Goal: Task Accomplishment & Management: Complete application form

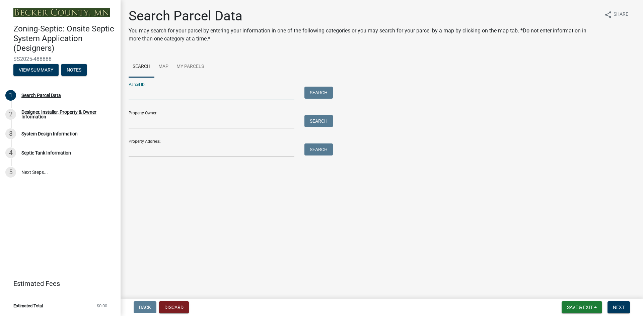
click at [177, 93] on input "Parcel ID:" at bounding box center [212, 94] width 166 height 14
paste input "310118000"
type input "310118000"
click at [308, 93] on button "Search" at bounding box center [318, 93] width 28 height 12
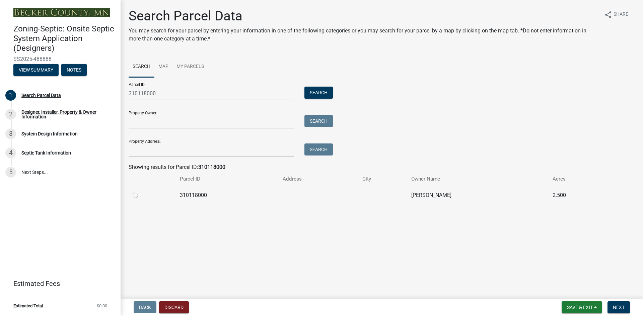
click at [141, 191] on label at bounding box center [141, 191] width 0 height 0
click at [141, 195] on input "radio" at bounding box center [143, 193] width 4 height 4
radio input "true"
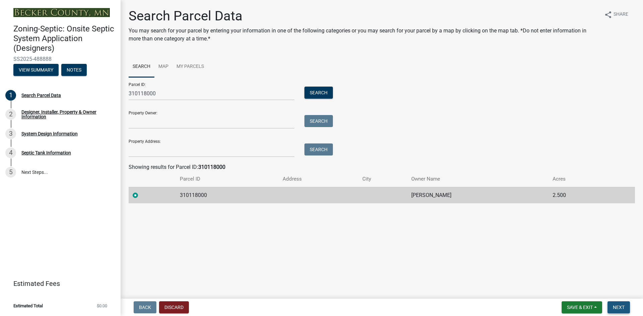
click at [617, 308] on span "Next" at bounding box center [619, 307] width 12 height 5
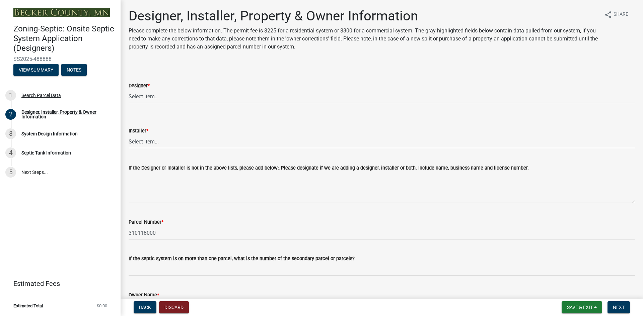
click at [151, 97] on select "Select Item... OTHER – Not listed (please add in next field and we will add to …" at bounding box center [382, 97] width 506 height 14
click at [129, 90] on select "Select Item... OTHER – Not listed (please add in next field and we will add to …" at bounding box center [382, 97] width 506 height 14
select select "61a610a3-0425-40fe-b1d6-1d279518c0a3"
click at [155, 144] on select "Select Item... OTHER – Not listed (please add in next field and we will add to …" at bounding box center [382, 142] width 506 height 14
click at [129, 135] on select "Select Item... OTHER – Not listed (please add in next field and we will add to …" at bounding box center [382, 142] width 506 height 14
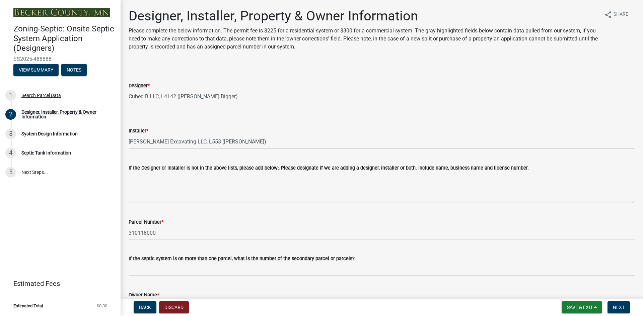
select select "fdc4b45e-49f3-4662-98ae-6e90ee1886f7"
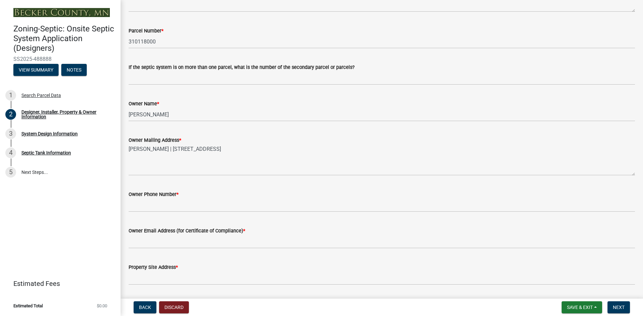
scroll to position [192, 0]
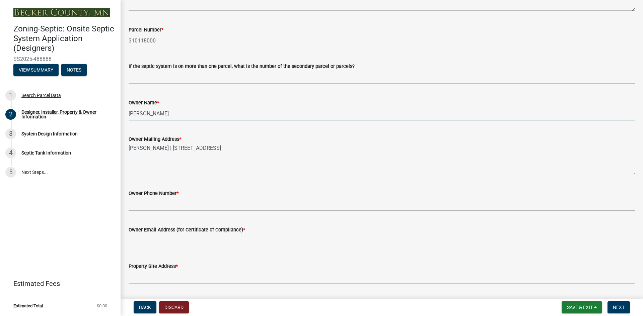
click at [166, 115] on input "[PERSON_NAME]" at bounding box center [382, 114] width 506 height 14
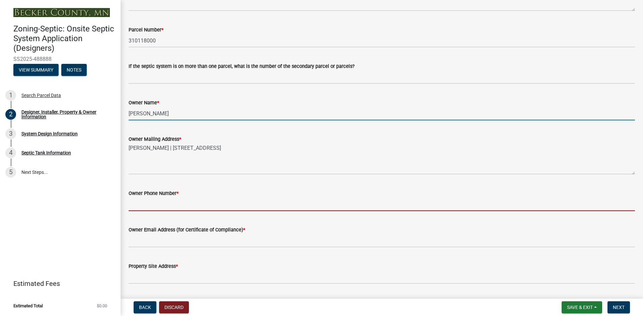
click at [166, 205] on input "Owner Phone Number *" at bounding box center [382, 205] width 506 height 14
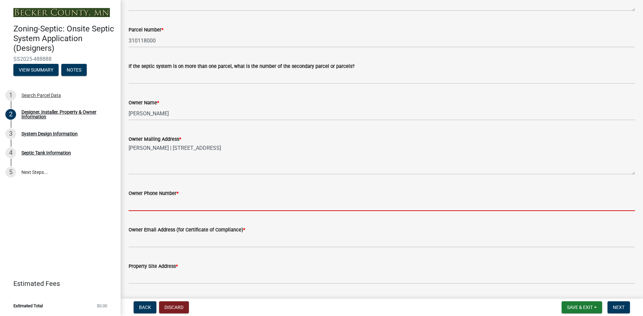
paste input "[PHONE_NUMBER]"
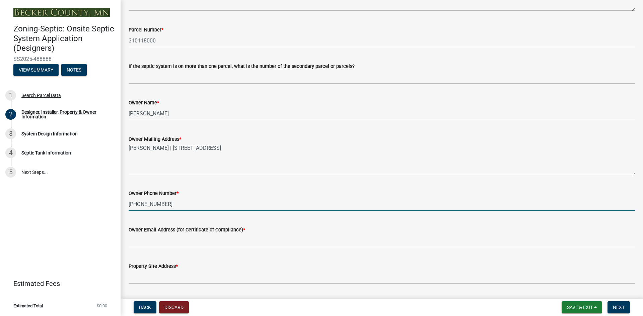
type input "[PHONE_NUMBER]"
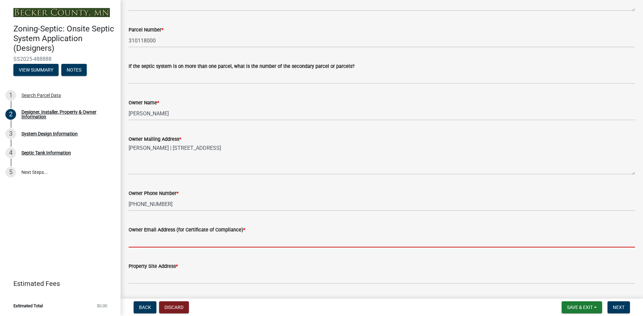
click at [199, 241] on input "Owner Email Address (for Certificate of Compliance) *" at bounding box center [382, 241] width 506 height 14
paste input "[EMAIL_ADDRESS][DOMAIN_NAME]"
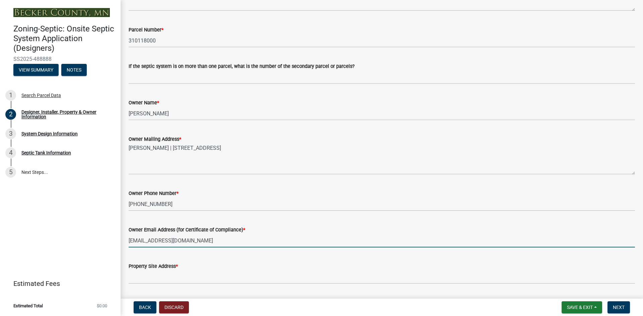
type input "[EMAIL_ADDRESS][DOMAIN_NAME]"
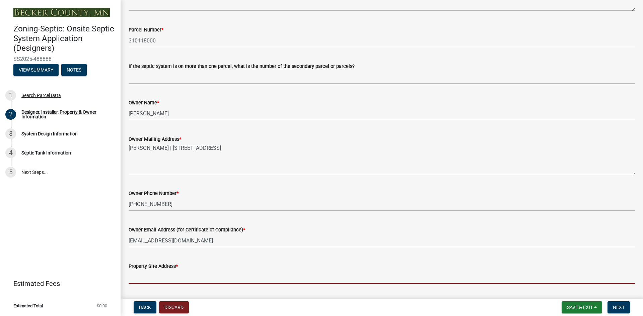
click at [222, 278] on input "Property Site Address *" at bounding box center [382, 277] width 506 height 14
paste input "[STREET_ADDRESS]"
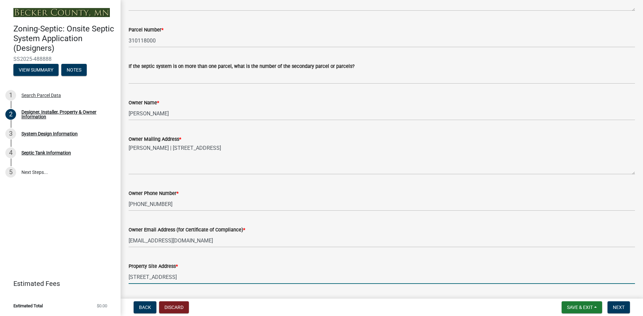
scroll to position [201, 0]
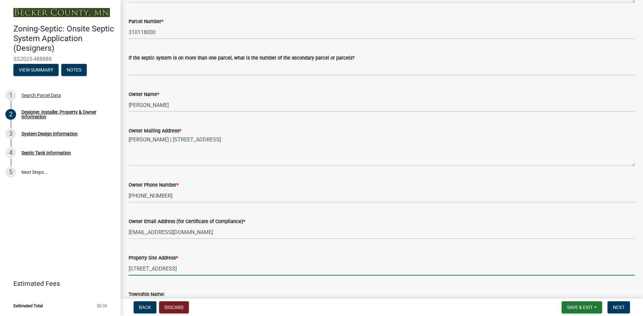
type input "[STREET_ADDRESS]"
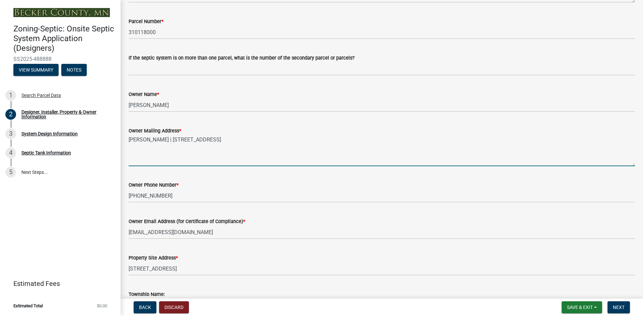
click at [248, 140] on textarea "[PERSON_NAME] | [STREET_ADDRESS]" at bounding box center [382, 150] width 506 height 31
click at [187, 158] on textarea "[PERSON_NAME] | [STREET_ADDRESS]" at bounding box center [382, 150] width 506 height 31
click at [268, 139] on textarea "[PERSON_NAME] | [STREET_ADDRESS]" at bounding box center [382, 150] width 506 height 31
type textarea "[PERSON_NAME] | [STREET_ADDRESS]"
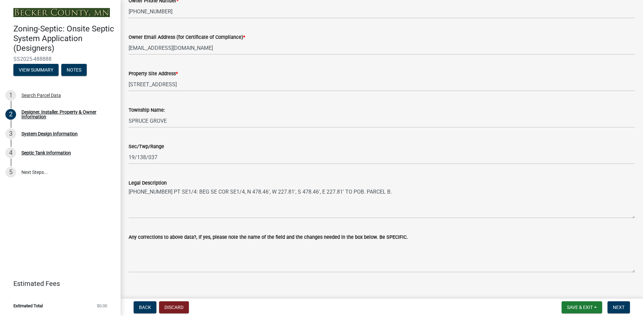
scroll to position [393, 0]
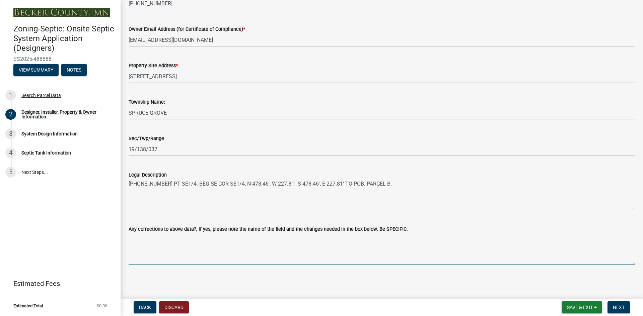
click at [200, 260] on textarea "Any corrections to above data?, If yes, please note the name of the field and t…" at bounding box center [382, 248] width 506 height 31
type textarea "A"
paste textarea "[PERSON_NAME]"
type textarea "[PERSON_NAME] is the owner/buyer"
click at [619, 309] on span "Next" at bounding box center [619, 307] width 12 height 5
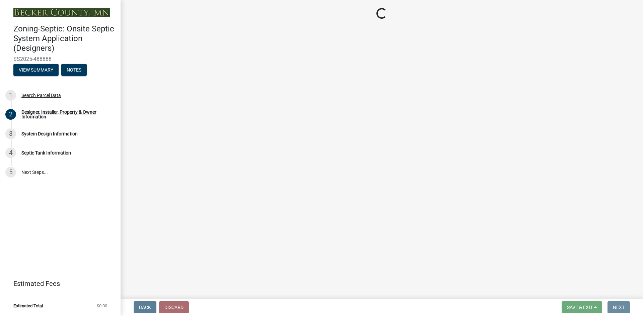
scroll to position [0, 0]
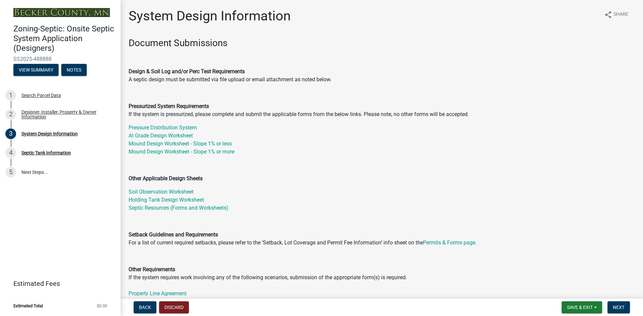
drag, startPoint x: 53, startPoint y: 59, endPoint x: 13, endPoint y: 58, distance: 39.8
click at [12, 58] on div "Zoning-Septic: Onsite Septic System Application (Designers) SS2025-488888 View …" at bounding box center [60, 48] width 110 height 59
copy span "SS2025-488888"
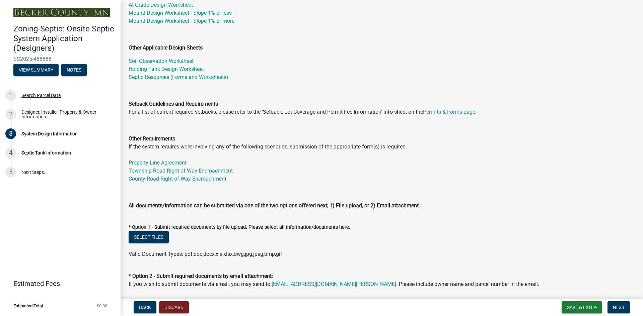
scroll to position [151, 0]
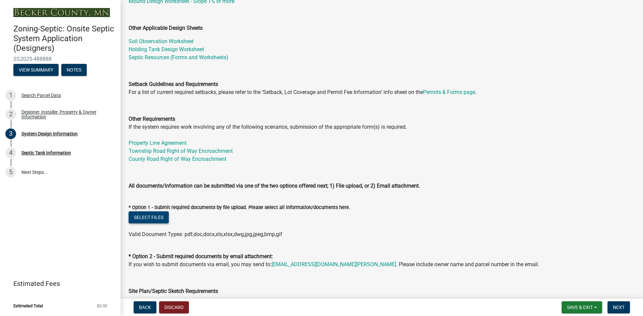
click at [143, 218] on button "Select files" at bounding box center [149, 218] width 40 height 12
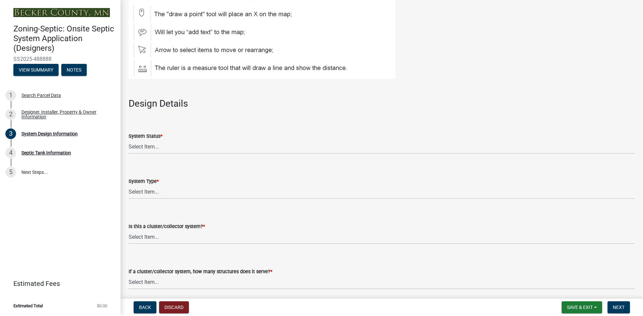
scroll to position [803, 0]
click at [178, 151] on select "Select Item... No Existing System Replacement System Failing System (Cesspool, …" at bounding box center [382, 146] width 506 height 14
click at [129, 139] on select "Select Item... No Existing System Replacement System Failing System (Cesspool, …" at bounding box center [382, 146] width 506 height 14
select select "8ba21533-2acf-4cc6-95e5-280e4aabd5a3"
click at [151, 192] on select "Select Item... Type I Type II Type III Type IV Type V" at bounding box center [382, 191] width 506 height 14
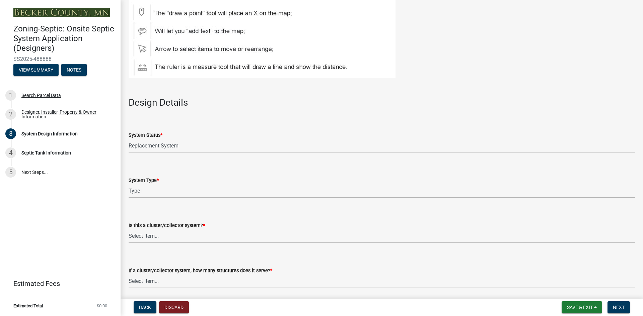
click at [129, 184] on select "Select Item... Type I Type II Type III Type IV Type V" at bounding box center [382, 191] width 506 height 14
select select "25258e87-3ef9-4f1c-a5f1-75a1d463abfb"
click at [156, 236] on select "Select Item... Yes No" at bounding box center [382, 237] width 506 height 14
click at [129, 230] on select "Select Item... Yes No" at bounding box center [382, 237] width 506 height 14
select select "011fbff4-a41d-4a75-9bd8-71c7e6c69e0d"
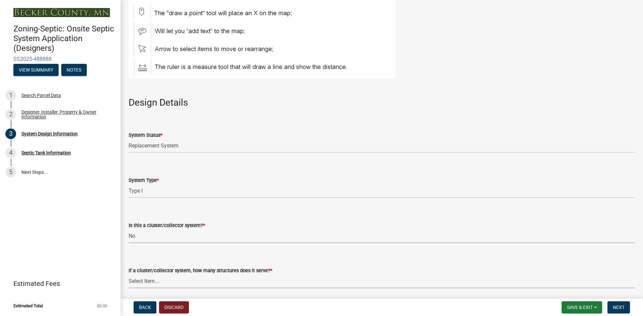
click at [137, 284] on select "Select Item... Not a cluster/collector system 1 2 3 4 5 6 7 8 9 10" at bounding box center [382, 282] width 506 height 14
click at [129, 275] on select "Select Item... Not a cluster/collector system 1 2 3 4 5 6 7 8 9 10" at bounding box center [382, 282] width 506 height 14
select select "85fdfef2-2683-4311-b5d5-5505f6411127"
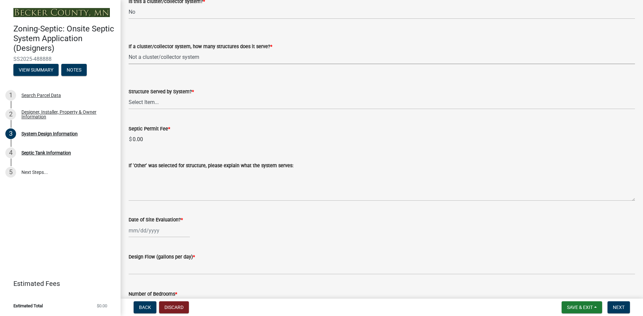
scroll to position [1029, 0]
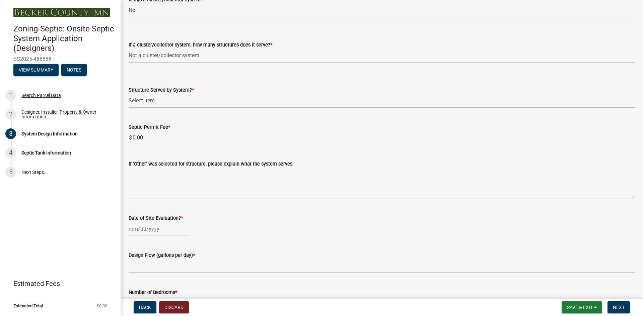
click at [174, 103] on select "Select Item... Commercial Resort Commercial - Non Resort Other Full-Time Dwelli…" at bounding box center [382, 101] width 506 height 14
click at [129, 94] on select "Select Item... Commercial Resort Commercial - Non Resort Other Full-Time Dwelli…" at bounding box center [382, 101] width 506 height 14
select select "d95a9312-c8a1-4ec7-8581-25dbcf440a1f"
click at [162, 231] on div at bounding box center [159, 229] width 61 height 14
select select "10"
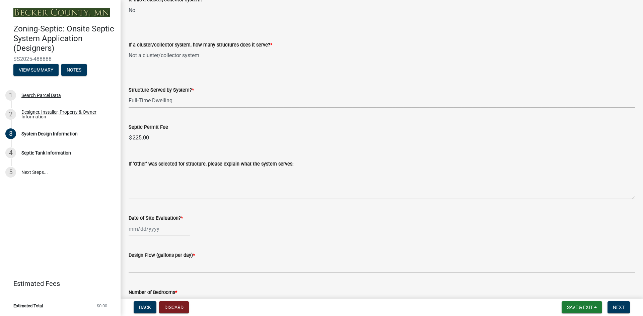
select select "2025"
click at [134, 139] on span "Previous month" at bounding box center [135, 139] width 5 height 5
select select "8"
click at [178, 206] on div "29" at bounding box center [178, 204] width 11 height 11
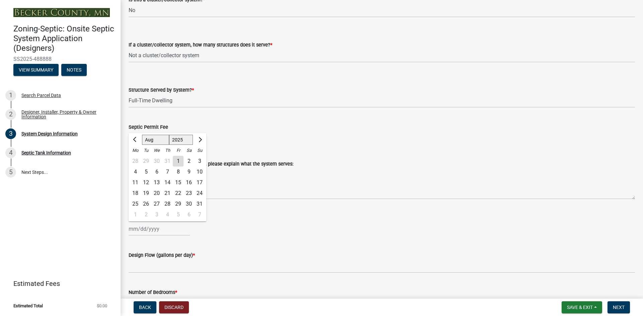
type input "[DATE]"
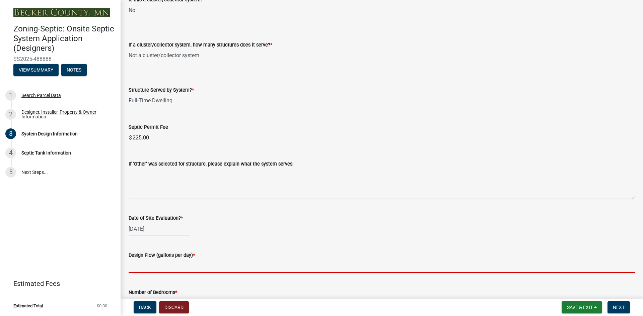
click at [168, 269] on input "text" at bounding box center [382, 266] width 506 height 14
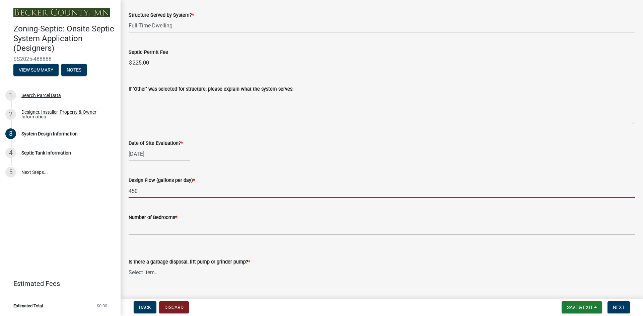
scroll to position [1105, 0]
type input "450"
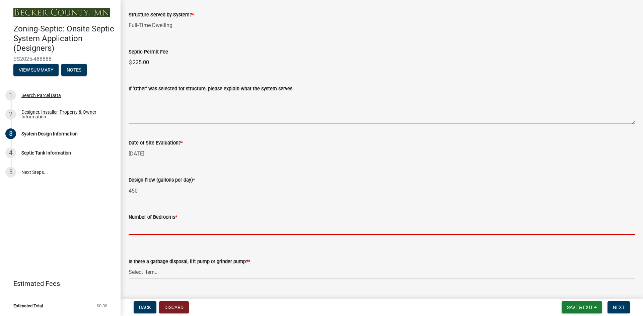
click at [172, 228] on input "Number of Bedrooms *" at bounding box center [382, 228] width 506 height 14
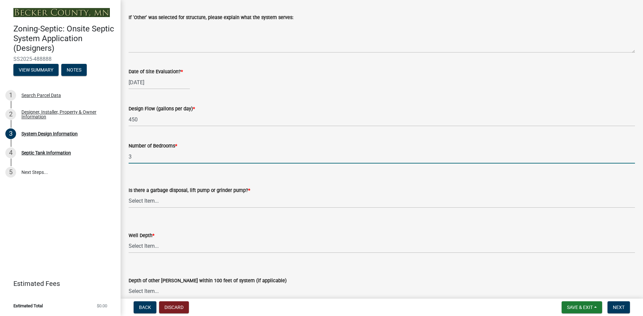
scroll to position [1188, 0]
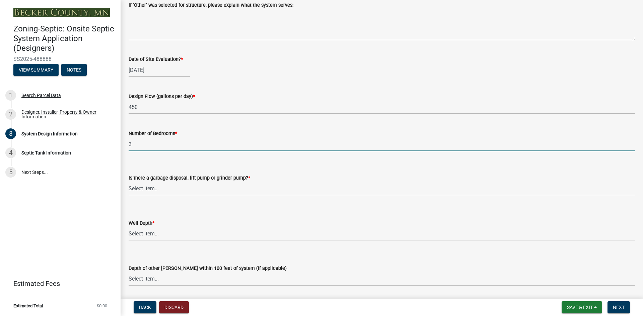
type input "3"
click at [181, 192] on select "Select Item... Yes No" at bounding box center [382, 189] width 506 height 14
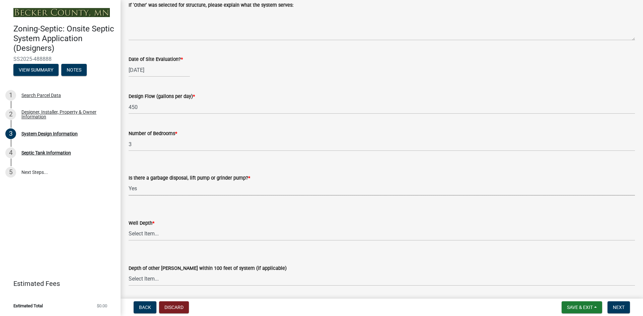
click at [129, 182] on select "Select Item... Yes No" at bounding box center [382, 189] width 506 height 14
select select "1002d2f5-04ee-41f0-9277-2fadb170a736"
click at [172, 234] on select "Select Item... Deep Well Shallow Well Well not yet installed - To be drilled No…" at bounding box center [382, 234] width 506 height 14
click at [129, 227] on select "Select Item... Deep Well Shallow Well Well not yet installed - To be drilled No…" at bounding box center [382, 234] width 506 height 14
select select "ef698bf5-6172-44c1-9ffb-522c07469aed"
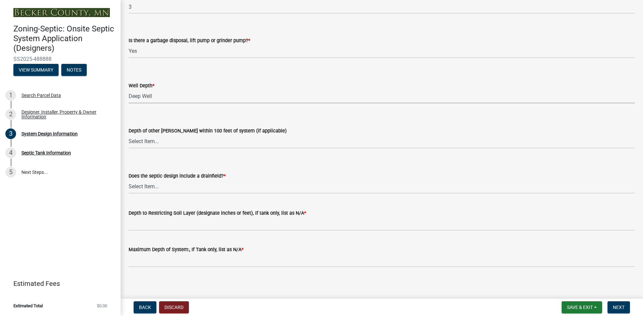
scroll to position [1329, 0]
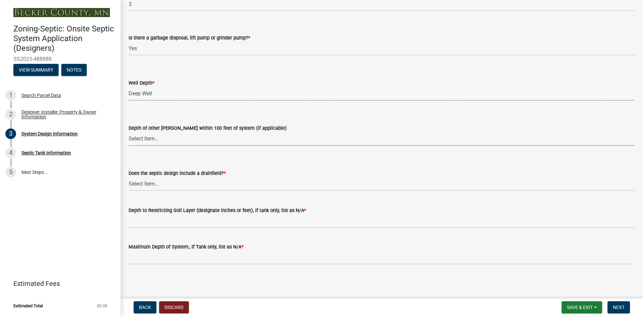
click at [174, 141] on select "Select Item... Deep Well Shallow Well No other [PERSON_NAME]" at bounding box center [382, 139] width 506 height 14
click at [129, 132] on select "Select Item... Deep Well Shallow Well No other [PERSON_NAME]" at bounding box center [382, 139] width 506 height 14
select select "384fc250-a67e-4e5e-a6e0-19116deb63e7"
click at [171, 187] on select "Select Item... Yes No Existing - COC must by submitted" at bounding box center [382, 184] width 506 height 14
click at [129, 177] on select "Select Item... Yes No Existing - COC must by submitted" at bounding box center [382, 184] width 506 height 14
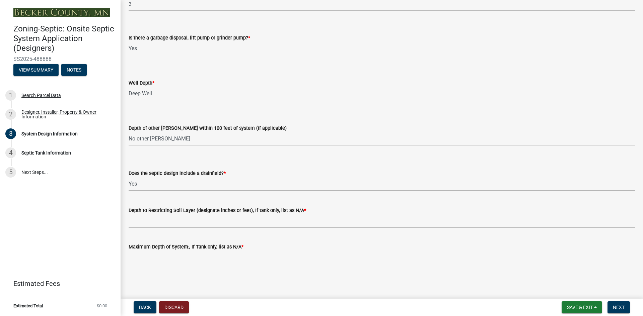
select select "a0c59fcd-b61c-4c3a-90a8-e70849750c47"
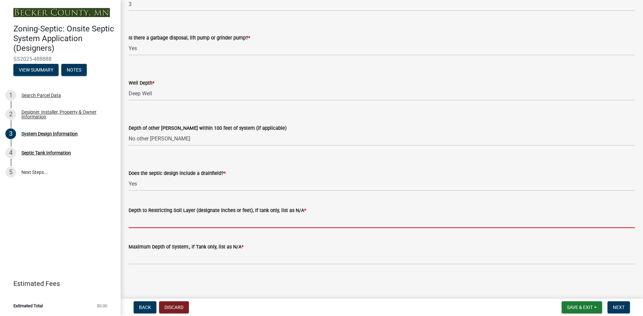
click at [161, 222] on input "Depth to Restricting Soil Layer (designate inches or feet), If tank only, list …" at bounding box center [382, 222] width 506 height 14
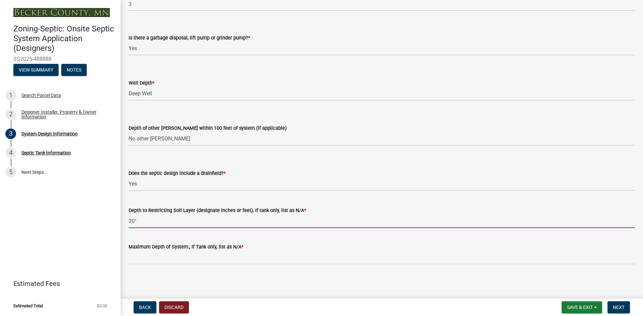
type input "20""
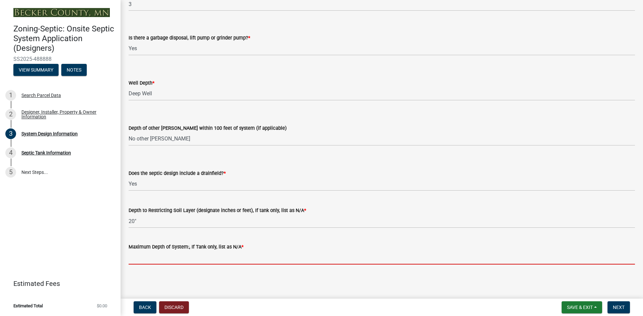
click at [167, 258] on input "Maximum Depth of System:, If Tank only, list as N/A *" at bounding box center [382, 258] width 506 height 14
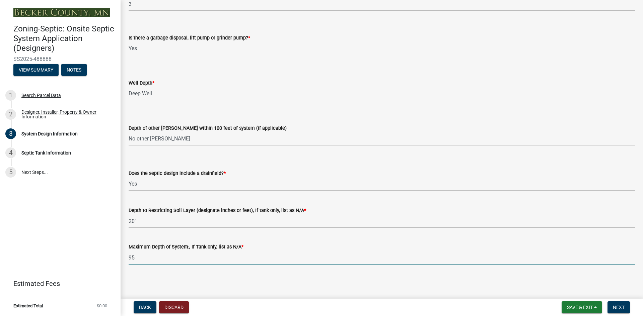
type input "95"
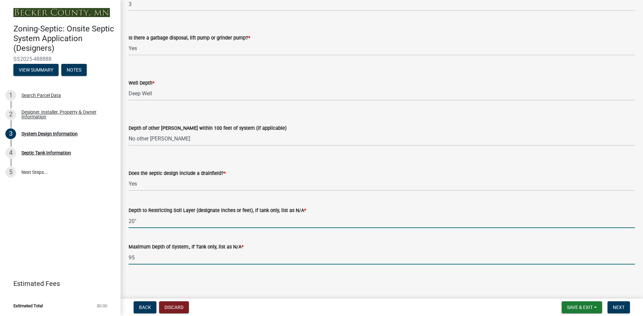
click at [160, 222] on input "20"" at bounding box center [382, 222] width 506 height 14
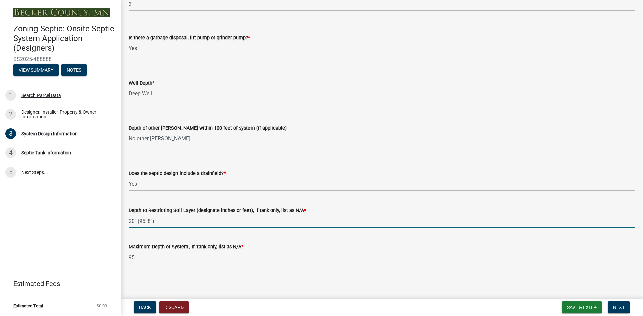
type input "20" (95' 8")"
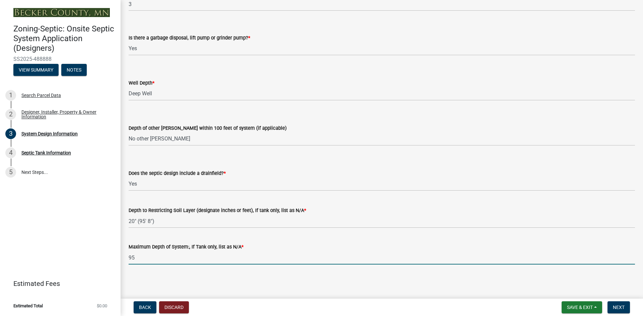
drag, startPoint x: 147, startPoint y: 260, endPoint x: 125, endPoint y: 259, distance: 22.1
click at [125, 259] on div "Maximum Depth of System:, If Tank only, list as N/A * 95" at bounding box center [382, 249] width 516 height 31
type input "16" sand lift (top of sand = 98' 8")"
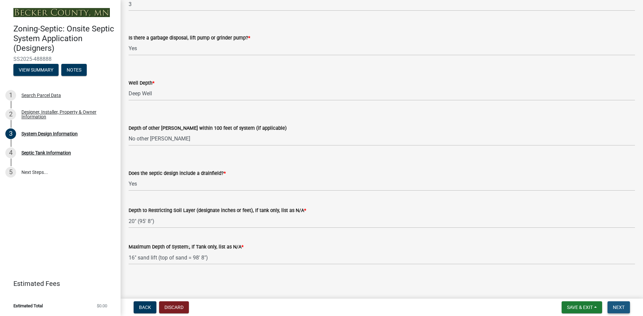
click at [621, 309] on span "Next" at bounding box center [619, 307] width 12 height 5
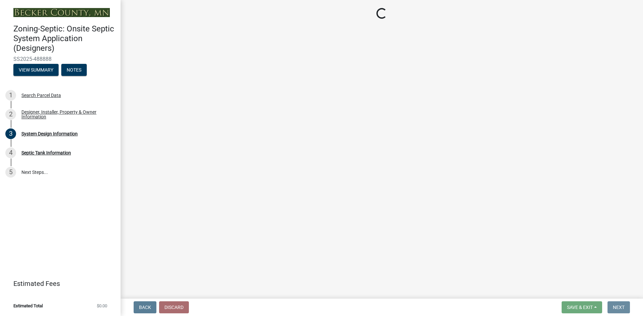
scroll to position [0, 0]
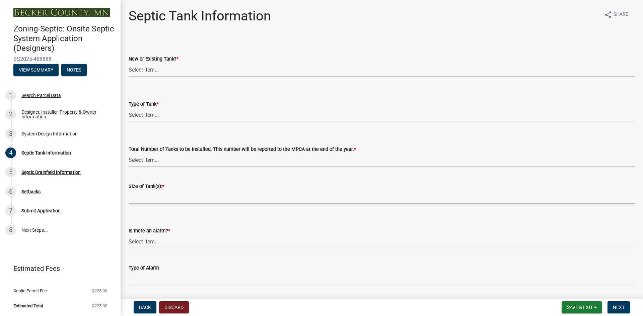
click at [163, 71] on select "Select Item... New Existing Both -New and Existing Tank" at bounding box center [382, 70] width 506 height 14
click at [129, 63] on select "Select Item... New Existing Both -New and Existing Tank" at bounding box center [382, 70] width 506 height 14
select select "f9fbe67c-c1cf-4a63-8ad4-799ce56b7f21"
click at [154, 113] on select "Select Item... Single Septic Tank Compartmented Tank Single Tank plus Compartme…" at bounding box center [382, 115] width 506 height 14
click at [129, 108] on select "Select Item... Single Septic Tank Compartmented Tank Single Tank plus Compartme…" at bounding box center [382, 115] width 506 height 14
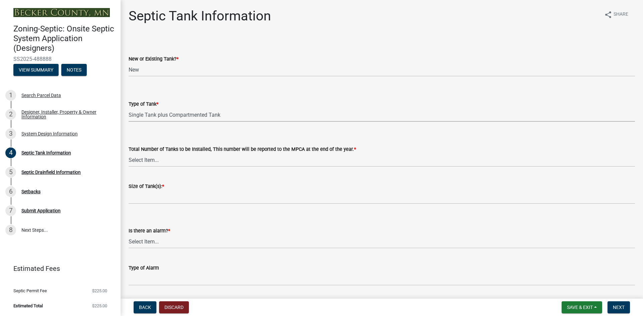
select select "c79cdd98-55ab-4f3a-b3b0-b7514a1cd747"
click at [157, 162] on select "Select Item... 0 1 2 3 4" at bounding box center [382, 160] width 506 height 14
click at [129, 153] on select "Select Item... 0 1 2 3 4" at bounding box center [382, 160] width 506 height 14
select select "e0ee17af-48b7-4b92-9885-812dbb1428e7"
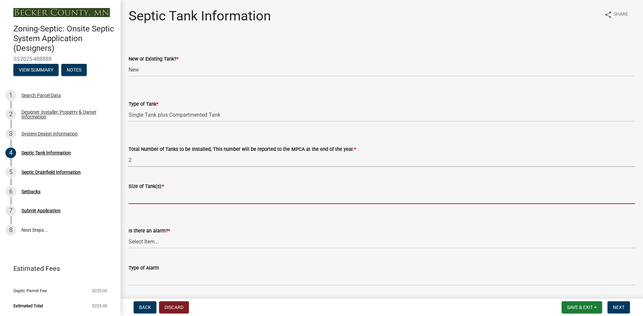
click at [159, 199] on input "Size of Tank(s): *" at bounding box center [382, 197] width 506 height 14
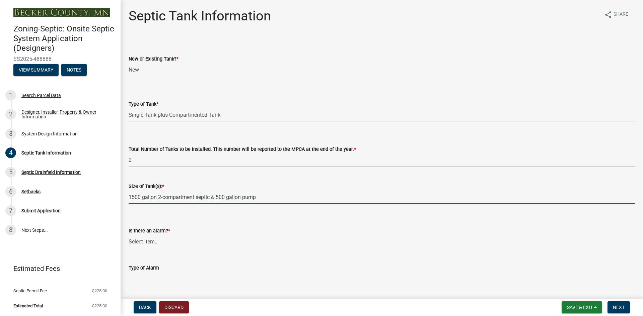
type input "1500 gallon 2-compartment septic & 500 gallon pump"
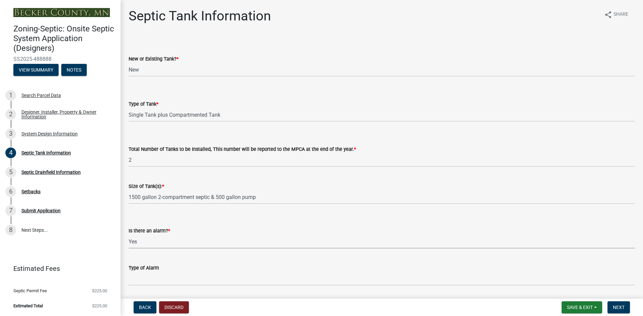
select select "c84d9e4c-2287-4d2e-9ef7-9874a7456ee3"
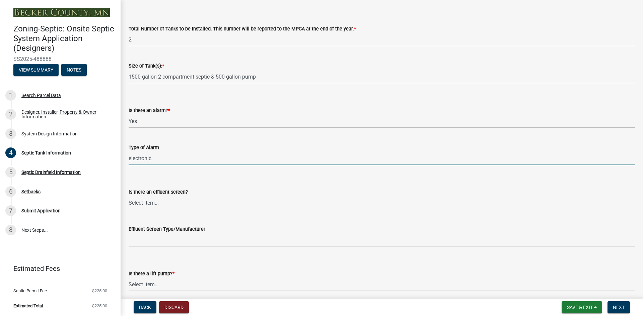
scroll to position [142, 0]
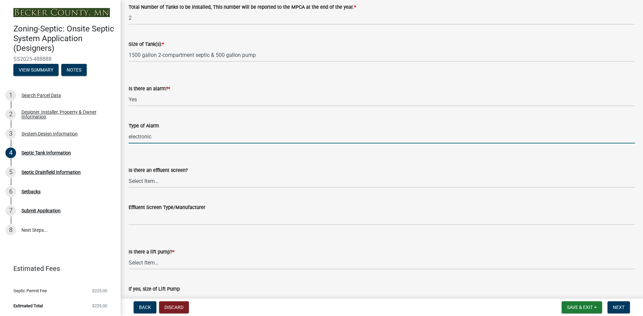
type input "electronic"
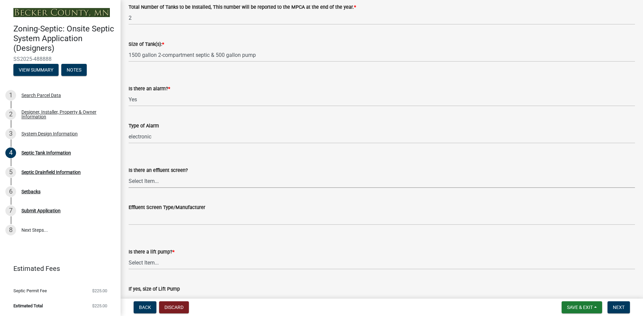
click at [164, 184] on select "Select Item... Yes No" at bounding box center [382, 181] width 506 height 14
click at [129, 174] on select "Select Item... Yes No" at bounding box center [382, 181] width 506 height 14
select select "1aae01aa-140b-4eb5-b041-885c26cb6aa8"
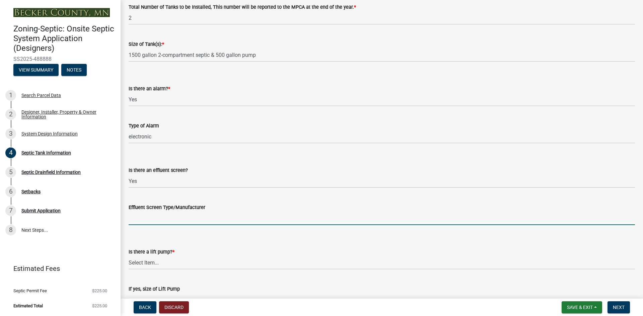
click at [217, 219] on input "Effluent Screen Type/Manufacturer" at bounding box center [382, 219] width 506 height 14
paste input "Polylok PL-122 effluent screen or equiv."
type input "Polylok PL-122 effluent screen or equiv."
click at [165, 266] on select "Select Item... Yes No" at bounding box center [382, 263] width 506 height 14
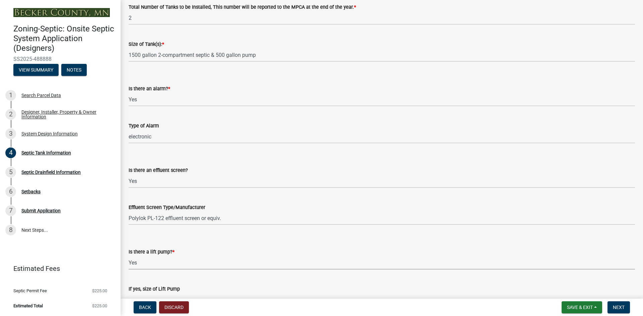
click at [129, 256] on select "Select Item... Yes No" at bounding box center [382, 263] width 506 height 14
select select "7b57e397-6881-49c8-9b87-e40bdbeb8239"
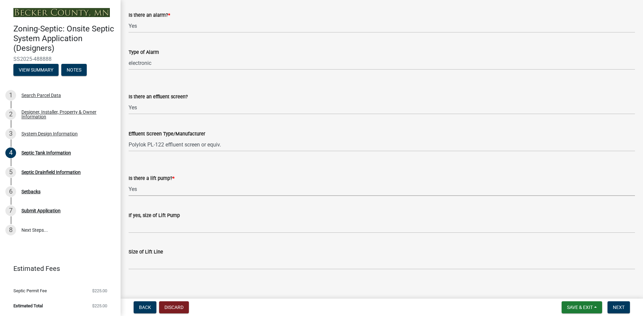
scroll to position [221, 0]
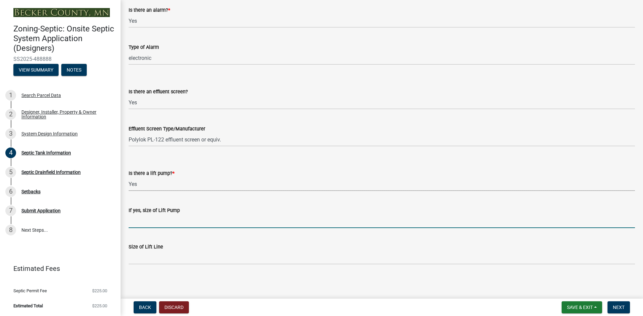
click at [158, 223] on input "If yes, size of Lift Pump" at bounding box center [382, 222] width 506 height 14
click at [148, 222] on input "If yes, size of Lift Pump" at bounding box center [382, 222] width 506 height 14
paste input "9 gpm with 14.6 tfh"
type input "9 gpm with 14.6 tfh"
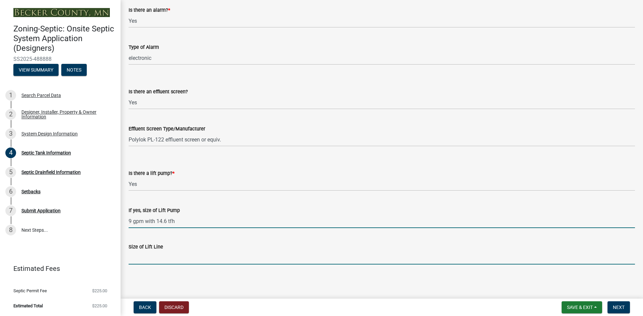
click at [152, 259] on input "Size of Lift Line" at bounding box center [382, 258] width 506 height 14
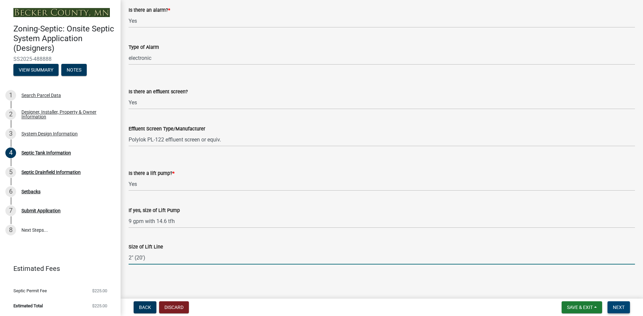
type input "2" (20')"
click at [614, 307] on span "Next" at bounding box center [619, 307] width 12 height 5
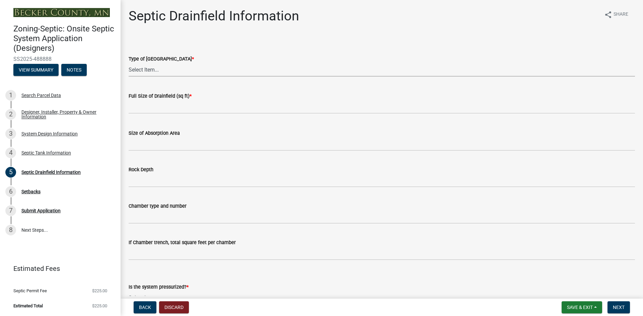
click at [145, 70] on select "Select Item... Chamber Trench Rock Trench Gravelless Mound Pressure Bed Seepage…" at bounding box center [382, 70] width 506 height 14
click at [129, 63] on select "Select Item... Chamber Trench Rock Trench Gravelless Mound Pressure Bed Seepage…" at bounding box center [382, 70] width 506 height 14
select select "757b77d3-357c-421c-8450-4fc78db4eecb"
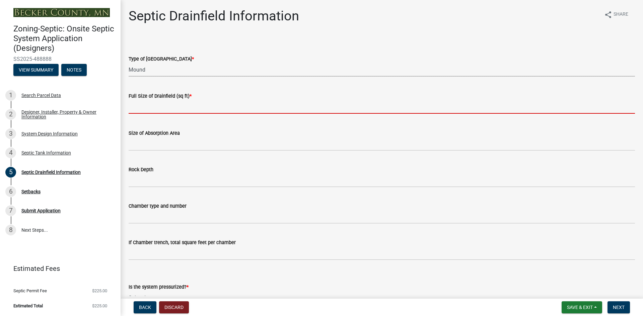
click at [152, 110] on input "text" at bounding box center [382, 107] width 506 height 14
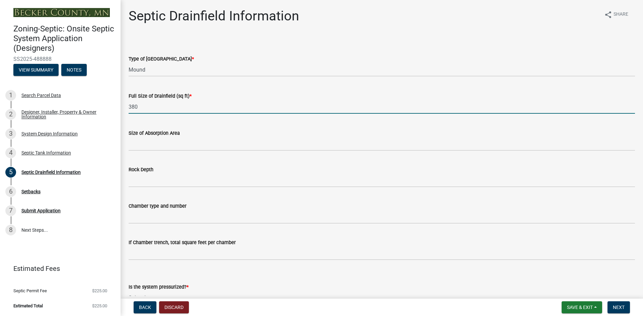
type input "380"
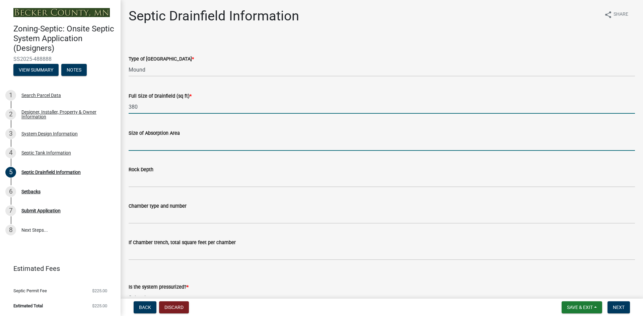
click at [159, 148] on input "Size of Absorption Area" at bounding box center [382, 144] width 506 height 14
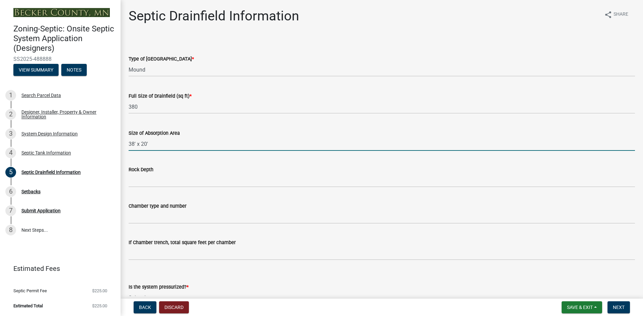
type input "38' x 20'"
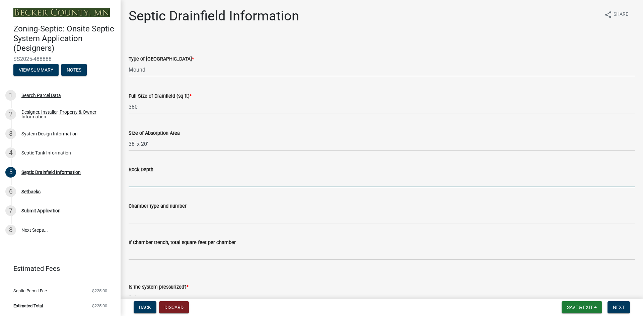
click at [154, 183] on input "Rock Depth" at bounding box center [382, 181] width 506 height 14
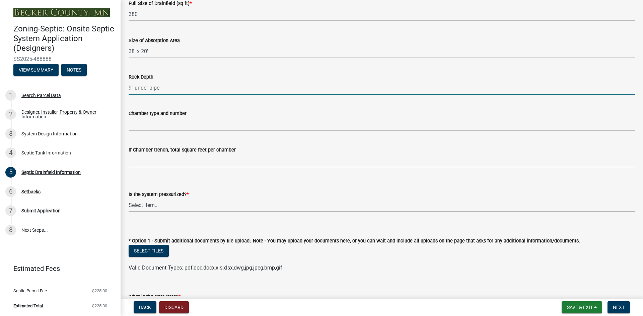
scroll to position [142, 0]
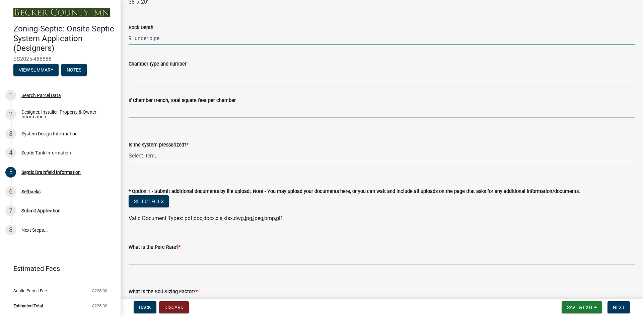
type input "9" under pipe"
click at [153, 155] on select "Select Item... Yes No" at bounding box center [382, 156] width 506 height 14
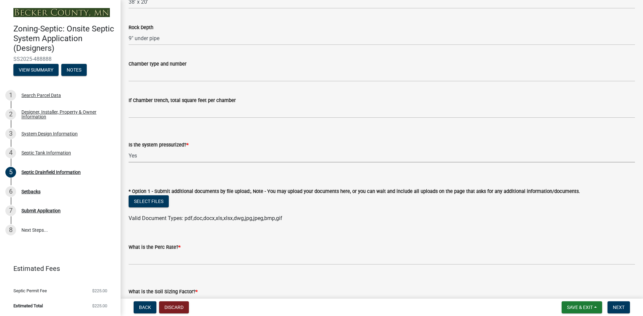
click at [129, 149] on select "Select Item... Yes No" at bounding box center [382, 156] width 506 height 14
select select "366d546d-8bc3-42fb-bca7-8a9455861f61"
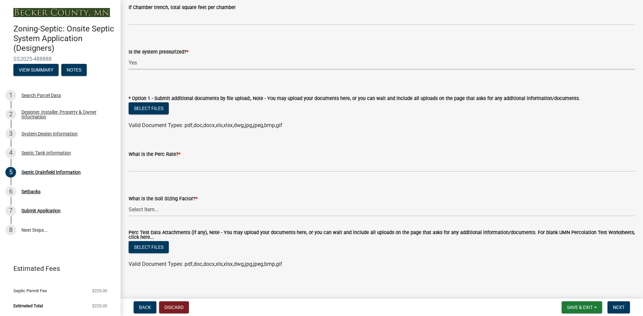
scroll to position [240, 0]
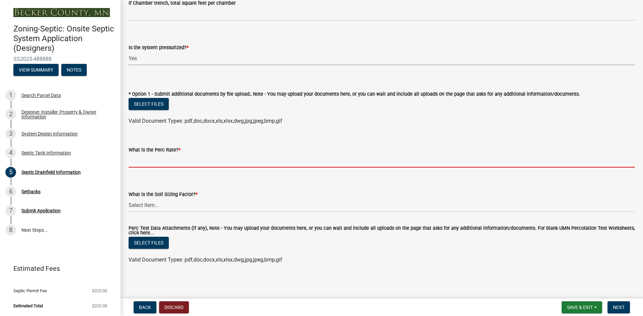
click at [168, 160] on input "What is the Perc Rate? *" at bounding box center [382, 161] width 506 height 14
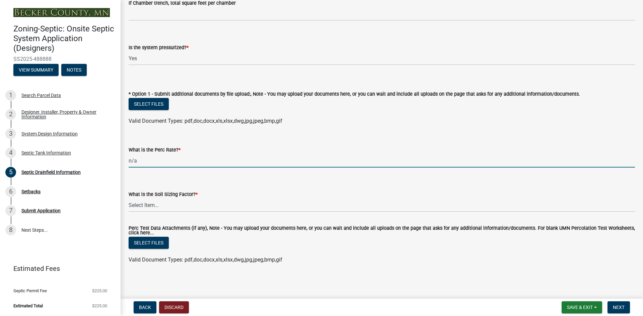
type input "n/a"
click at [150, 205] on select "Select Item... 0.00 0.24 0.45 0.50 0.60 0.78 .83 1.27 1.67" at bounding box center [382, 206] width 506 height 14
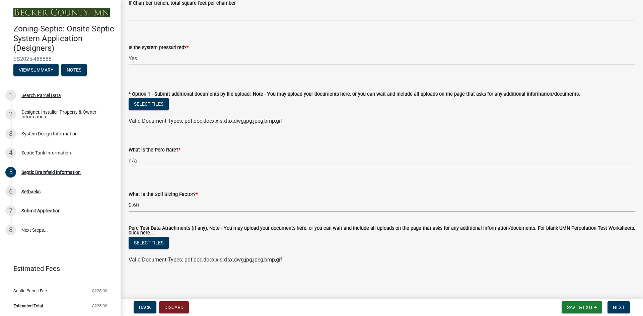
click at [129, 199] on select "Select Item... 0.00 0.24 0.45 0.50 0.60 0.78 .83 1.27 1.67" at bounding box center [382, 206] width 506 height 14
select select "18096abf-d947-4d05-b4bb-6a4cf5703197"
click at [620, 309] on span "Next" at bounding box center [619, 307] width 12 height 5
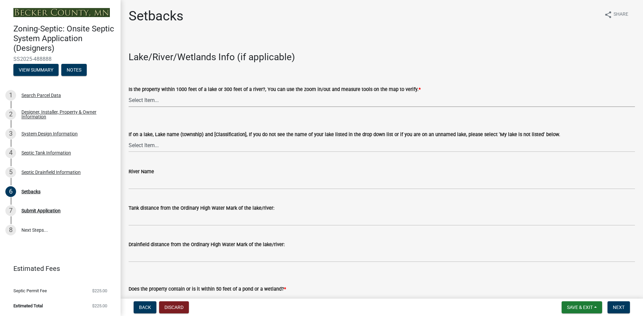
click at [177, 102] on select "Select Item... Yes No" at bounding box center [382, 100] width 506 height 14
click at [129, 93] on select "Select Item... Yes No" at bounding box center [382, 100] width 506 height 14
select select "479aafb6-b6e6-4f54-9b3a-e9d3c09fb6b0"
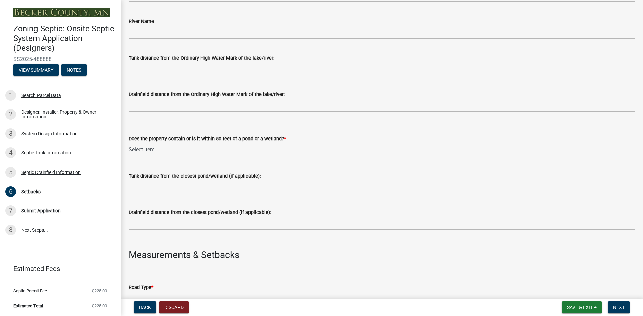
scroll to position [151, 0]
click at [175, 153] on select "Select Item... Yes No" at bounding box center [382, 150] width 506 height 14
click at [129, 143] on select "Select Item... Yes No" at bounding box center [382, 150] width 506 height 14
select select "23044af5-43bb-4cf5-8aef-2716db2ce5fc"
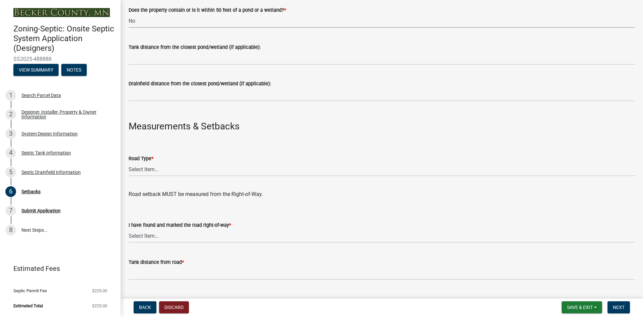
scroll to position [301, 0]
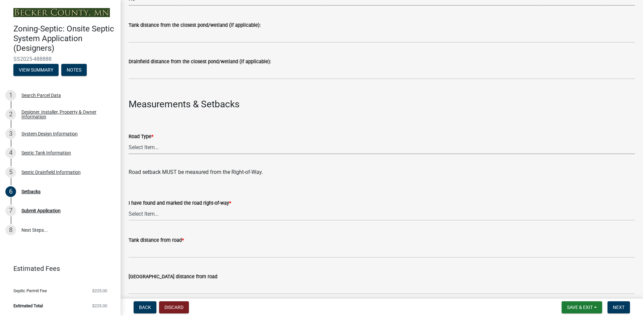
click at [148, 150] on select "Select Item... State County Public / Township Private Easement [GEOGRAPHIC_DATA]" at bounding box center [382, 148] width 506 height 14
click at [129, 141] on select "Select Item... State County Public / Township Private Easement [GEOGRAPHIC_DATA]" at bounding box center [382, 148] width 506 height 14
select select "341aaaa4-06c5-40e5-817d-62b65c9e97ec"
click at [158, 217] on select "Select Item... Yes No" at bounding box center [382, 214] width 506 height 14
click at [129, 207] on select "Select Item... Yes No" at bounding box center [382, 214] width 506 height 14
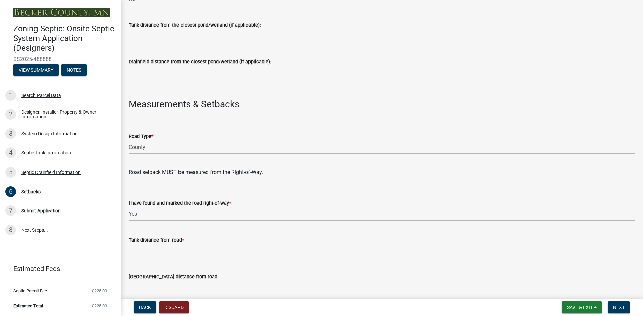
select select "a3ce498e-f8b1-44e2-889e-c4968ac74b5a"
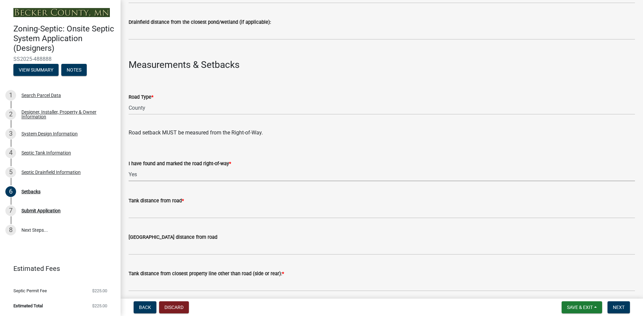
scroll to position [343, 0]
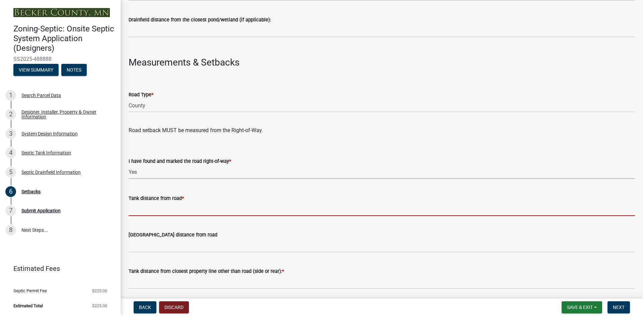
click at [167, 211] on input "Tank distance from road *" at bounding box center [382, 210] width 506 height 14
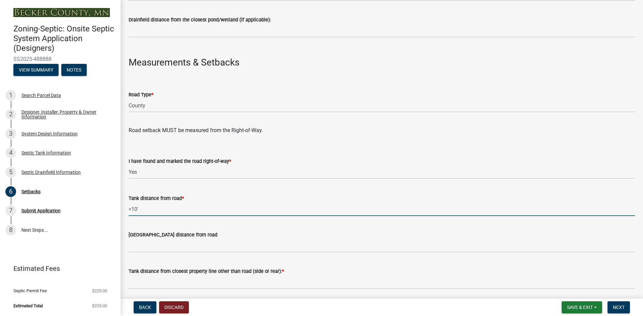
type input ">10'"
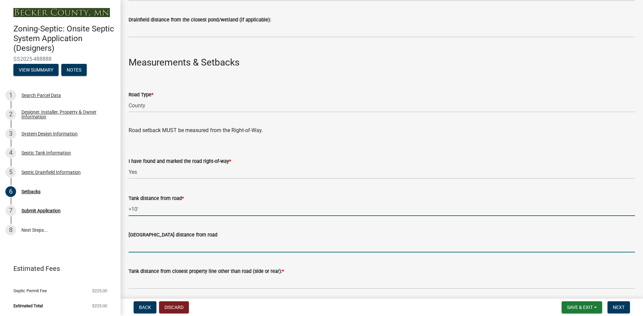
click at [146, 249] on input "[GEOGRAPHIC_DATA] distance from road" at bounding box center [382, 246] width 506 height 14
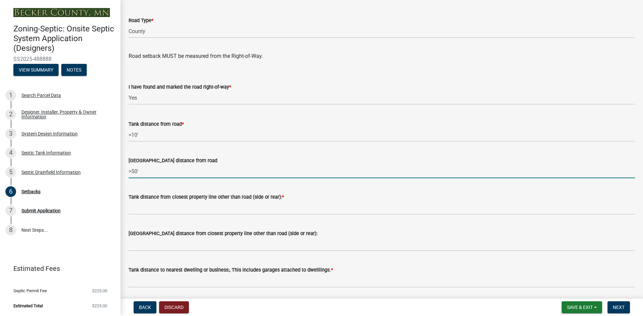
scroll to position [418, 0]
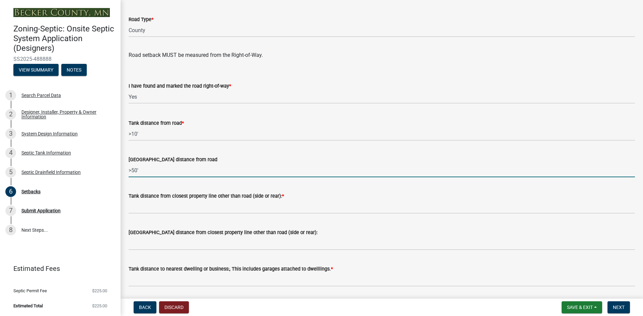
type input ">50'"
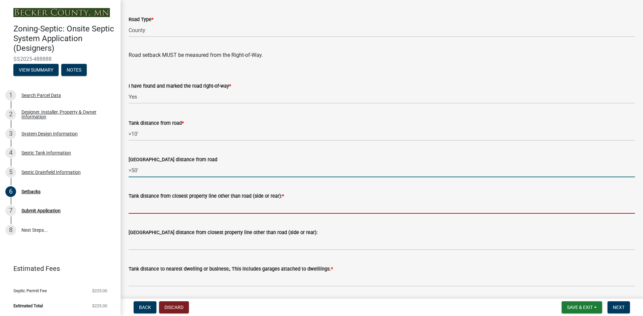
click at [151, 209] on input "Tank distance from closest property line other than road (side or rear): *" at bounding box center [382, 207] width 506 height 14
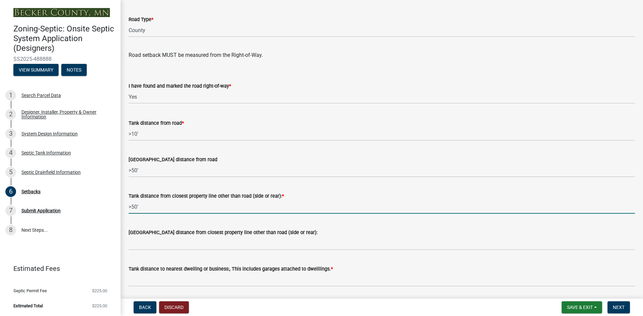
type input ">50'"
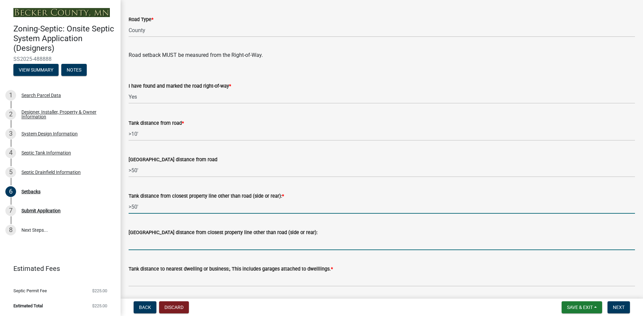
click at [158, 245] on input "[GEOGRAPHIC_DATA] distance from closest property line other than road (side or …" at bounding box center [382, 244] width 506 height 14
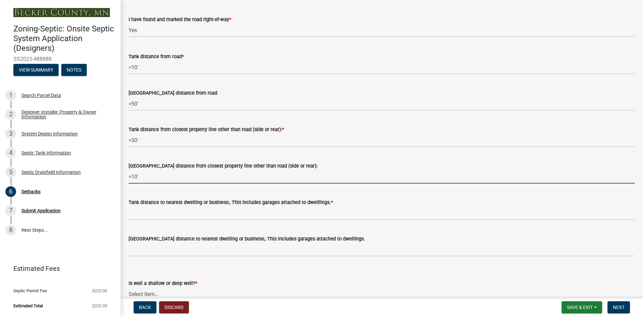
scroll to position [485, 0]
type input ">10'"
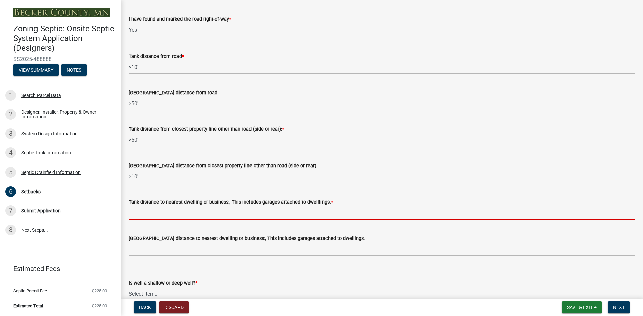
click at [163, 214] on input "Tank distance to nearest dwelling or business:, This includes garages attached …" at bounding box center [382, 213] width 506 height 14
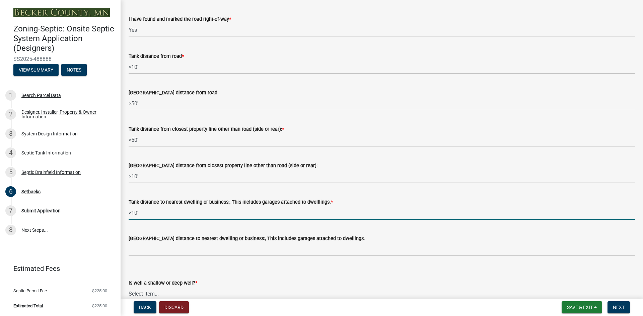
type input ">10'"
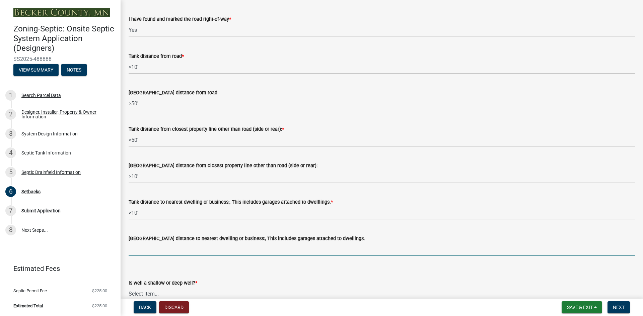
click at [160, 251] on input "[GEOGRAPHIC_DATA] distance to nearest dwelling or business:, This includes gara…" at bounding box center [382, 250] width 506 height 14
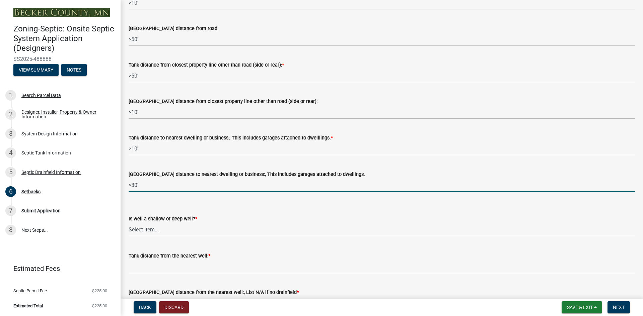
scroll to position [595, 0]
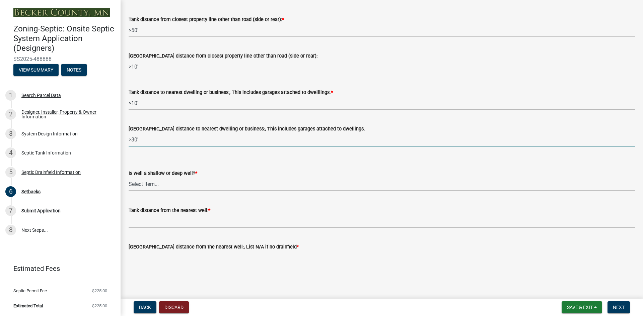
type input ">30'"
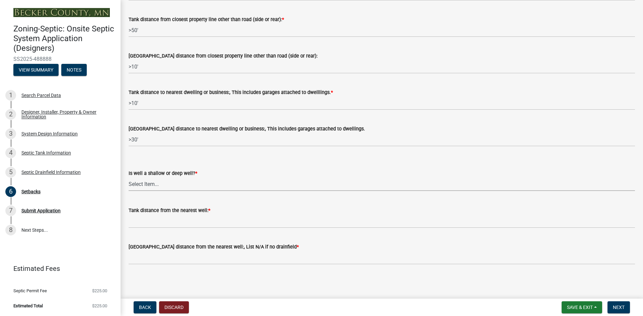
click at [143, 185] on select "Select Item... Deep Well Shallow Well No Well - Connected or to be connected to…" at bounding box center [382, 184] width 506 height 14
click at [129, 177] on select "Select Item... Deep Well Shallow Well No Well - Connected or to be connected to…" at bounding box center [382, 184] width 506 height 14
select select "cf78f1da-f066-4305-88a2-864abad1fa52"
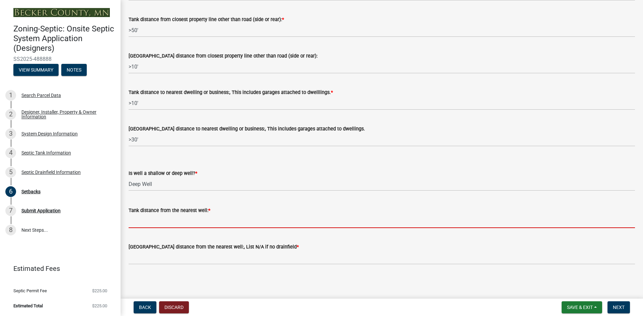
click at [163, 224] on input "Tank distance from the nearest well: *" at bounding box center [382, 222] width 506 height 14
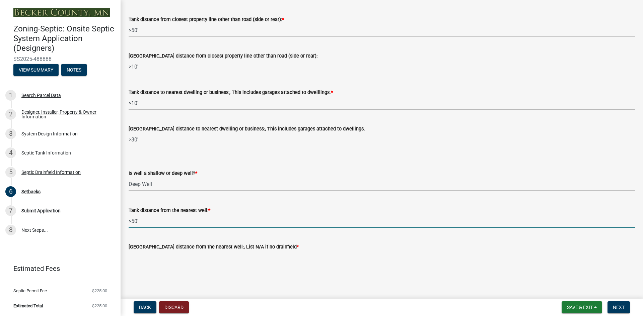
type input ">50'"
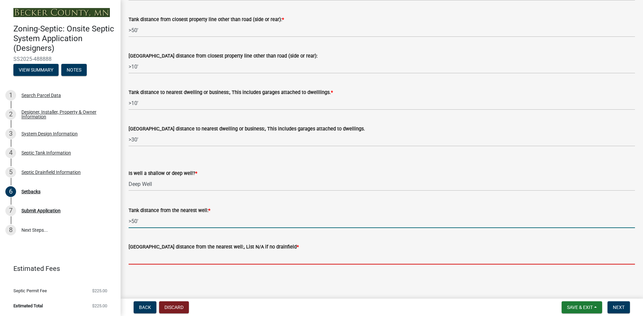
click at [158, 259] on input "[GEOGRAPHIC_DATA] distance from the nearest well:, List N/A if no drainfield *" at bounding box center [382, 258] width 506 height 14
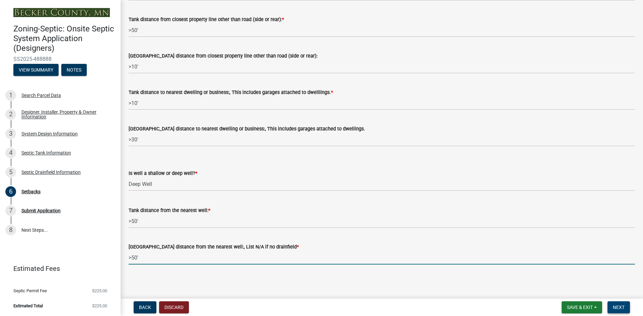
type input ">50'"
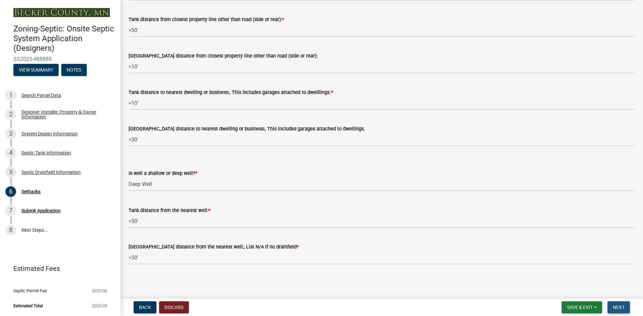
click at [617, 305] on span "Next" at bounding box center [619, 307] width 12 height 5
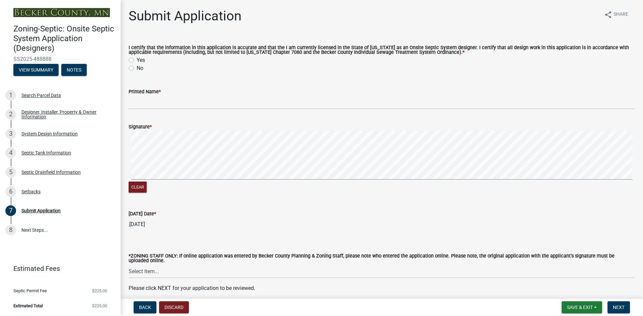
click at [137, 59] on label "Yes" at bounding box center [141, 60] width 8 height 8
click at [137, 59] on input "Yes" at bounding box center [139, 58] width 4 height 4
radio input "true"
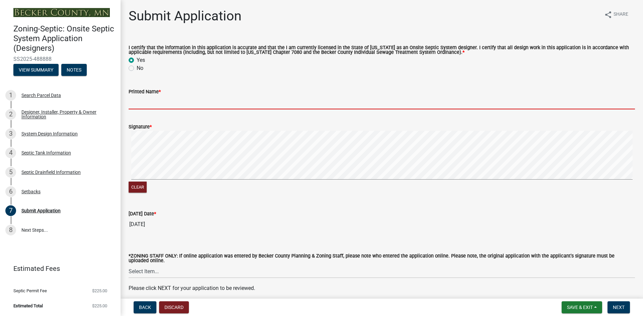
click at [144, 104] on input "Printed Name *" at bounding box center [382, 103] width 506 height 14
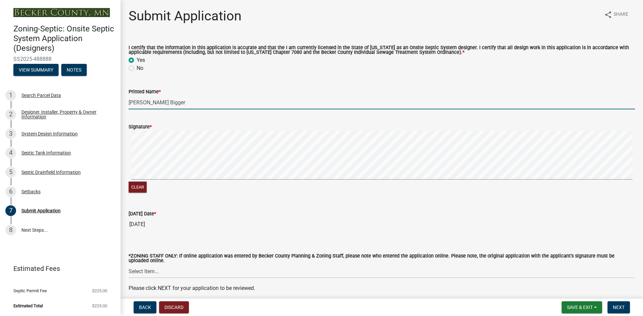
type input "[PERSON_NAME] Bigger"
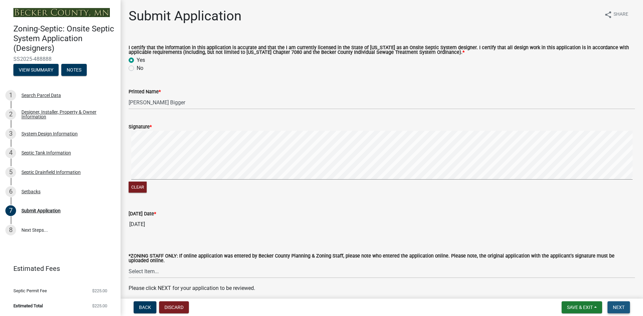
click at [620, 308] on span "Next" at bounding box center [619, 307] width 12 height 5
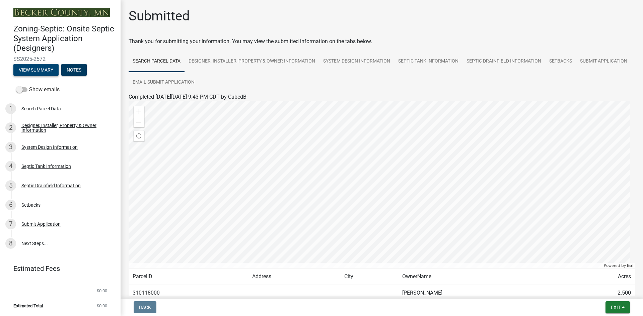
click at [36, 70] on button "View Summary" at bounding box center [35, 70] width 45 height 12
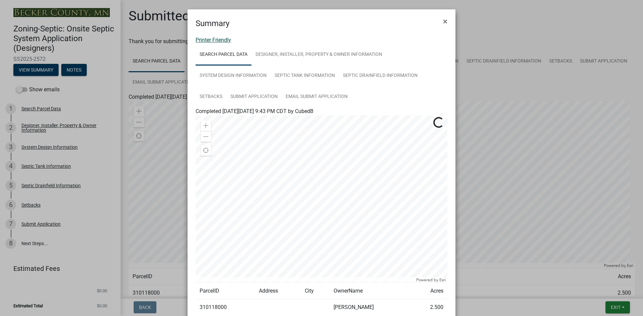
click at [217, 39] on link "Printer Friendly" at bounding box center [212, 40] width 35 height 6
click at [443, 19] on span "×" at bounding box center [445, 21] width 4 height 9
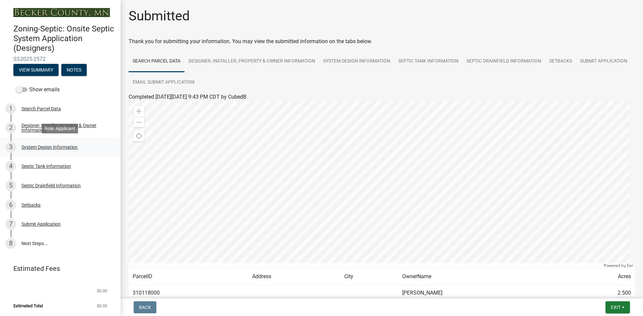
click at [44, 147] on div "System Design Information" at bounding box center [49, 147] width 56 height 5
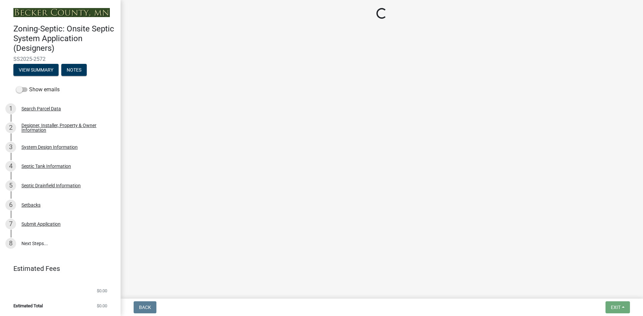
select select "8ba21533-2acf-4cc6-95e5-280e4aabd5a3"
select select "25258e87-3ef9-4f1c-a5f1-75a1d463abfb"
select select "011fbff4-a41d-4a75-9bd8-71c7e6c69e0d"
select select "85fdfef2-2683-4311-b5d5-5505f6411127"
select select "d95a9312-c8a1-4ec7-8581-25dbcf440a1f"
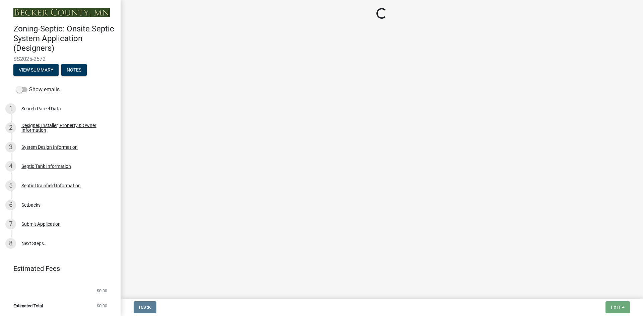
select select "1002d2f5-04ee-41f0-9277-2fadb170a736"
select select "ef698bf5-6172-44c1-9ffb-522c07469aed"
select select "384fc250-a67e-4e5e-a6e0-19116deb63e7"
select select "a0c59fcd-b61c-4c3a-90a8-e70849750c47"
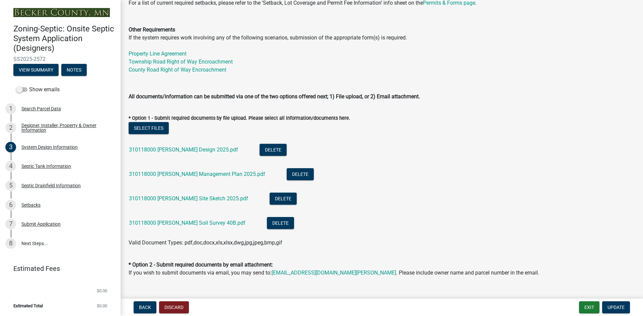
scroll to position [243, 0]
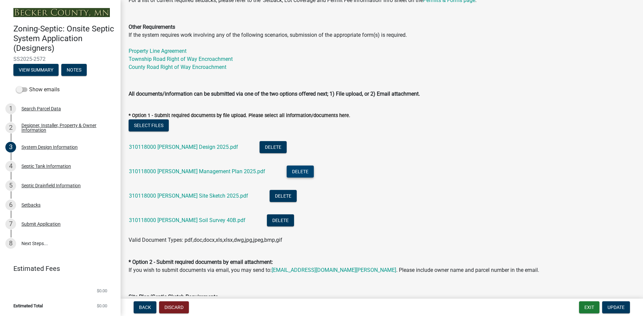
click at [287, 171] on button "Delete" at bounding box center [300, 172] width 27 height 12
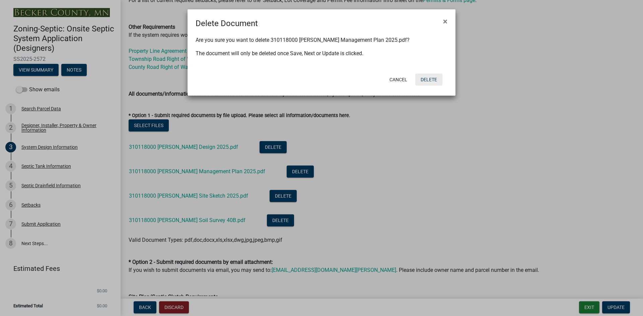
click at [434, 79] on button "Delete" at bounding box center [428, 80] width 27 height 12
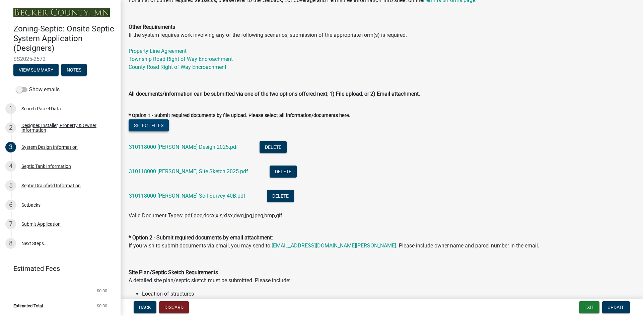
click at [151, 125] on button "Select files" at bounding box center [149, 126] width 40 height 12
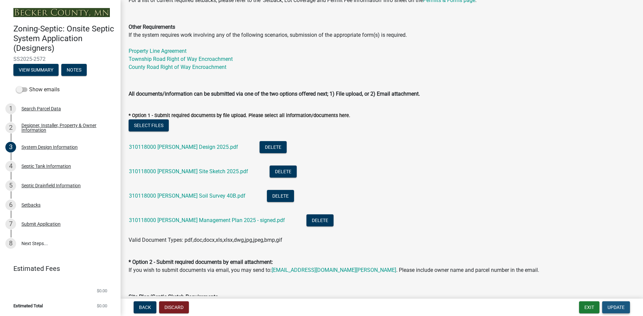
click at [610, 306] on span "Update" at bounding box center [615, 307] width 17 height 5
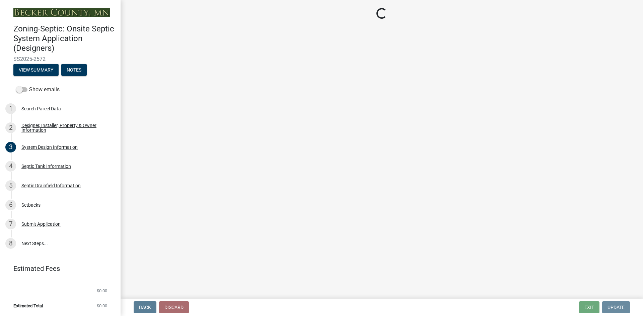
scroll to position [0, 0]
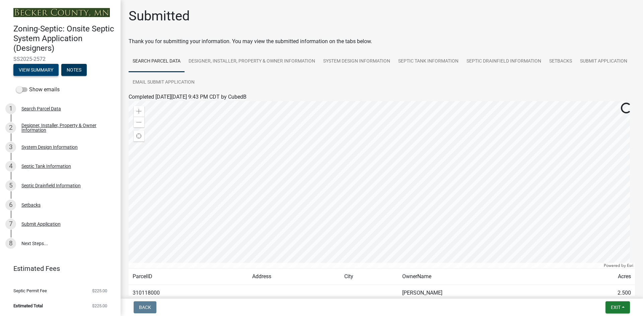
click at [42, 70] on button "View Summary" at bounding box center [35, 70] width 45 height 12
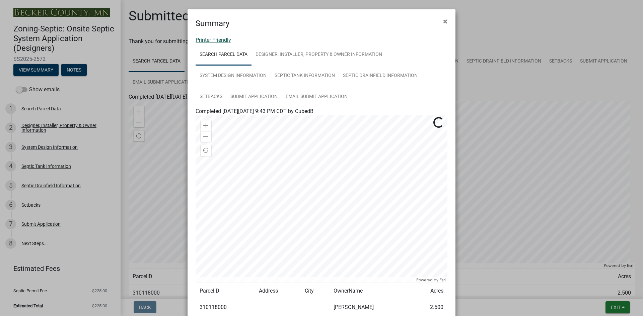
click at [221, 39] on link "Printer Friendly" at bounding box center [212, 40] width 35 height 6
click at [443, 21] on span "×" at bounding box center [445, 21] width 4 height 9
